Goal: Use online tool/utility: Use online tool/utility

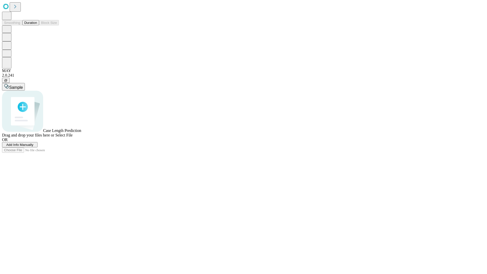
click at [37, 25] on button "Duration" at bounding box center [30, 22] width 17 height 5
click at [23, 85] on span "Sample" at bounding box center [16, 87] width 14 height 4
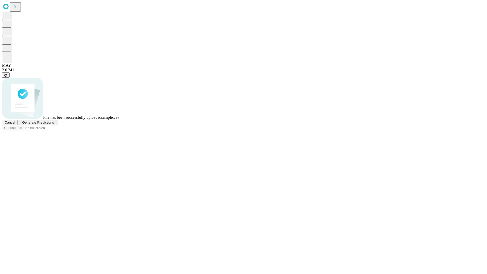
click at [54, 124] on span "Generate Predictions" at bounding box center [38, 123] width 32 height 4
